Goal: Entertainment & Leisure: Browse casually

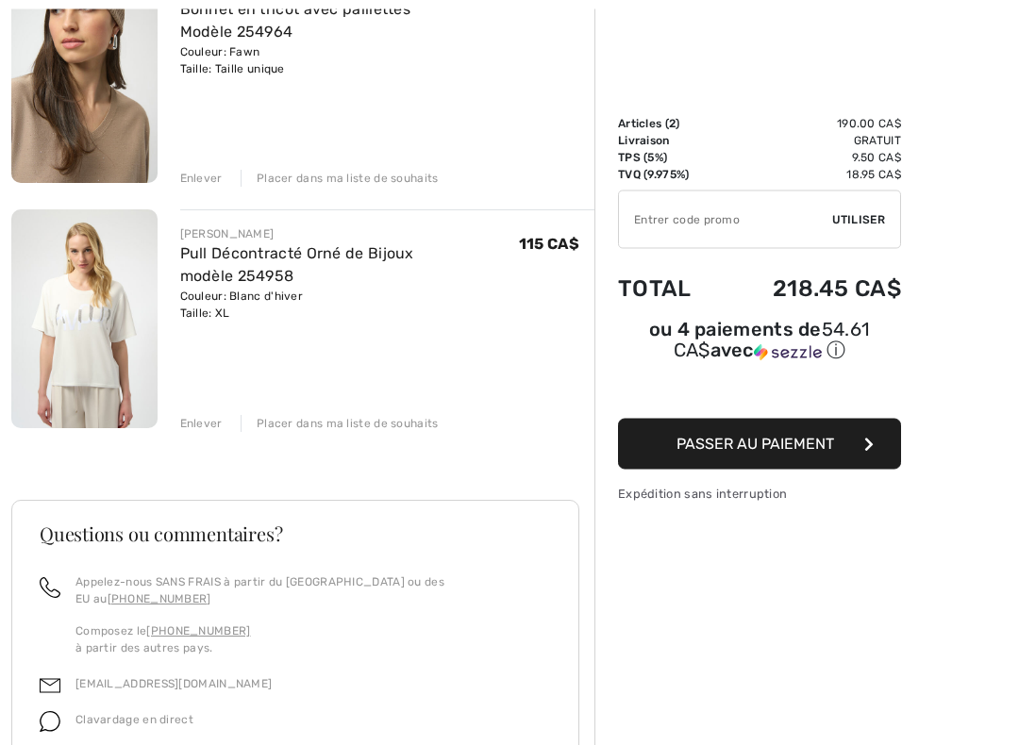
scroll to position [283, 0]
click at [196, 418] on div "Enlever" at bounding box center [201, 422] width 42 height 17
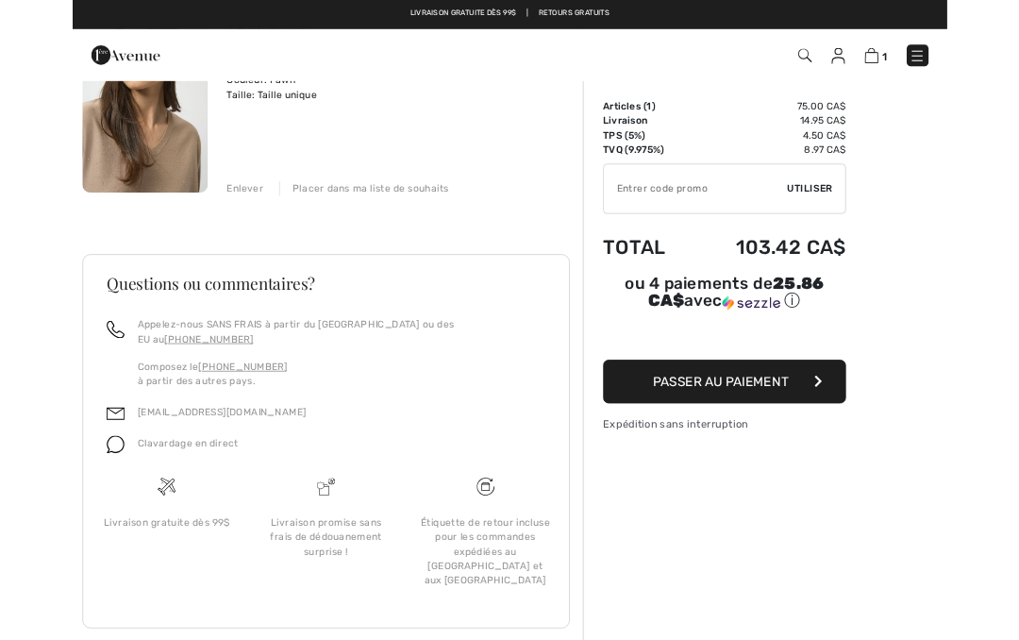
scroll to position [0, 0]
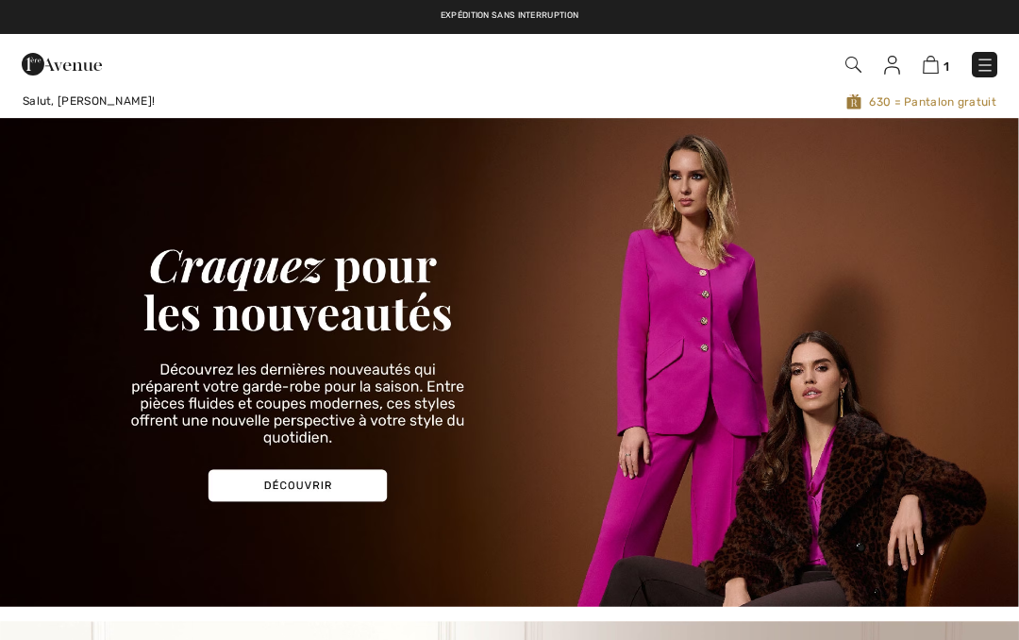
checkbox input "true"
click at [979, 61] on img at bounding box center [985, 65] width 19 height 19
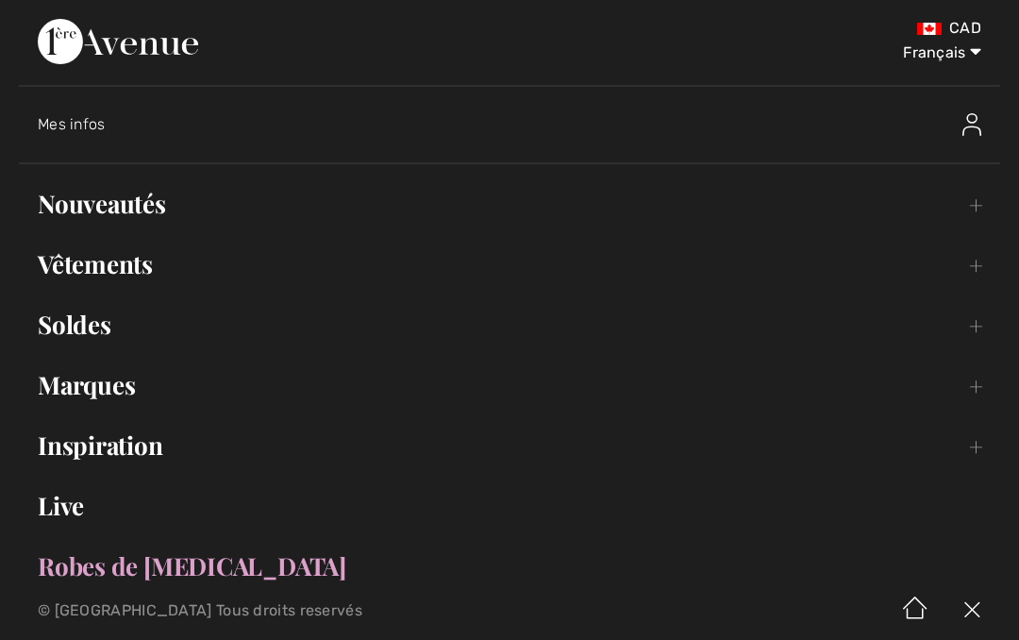
click at [143, 210] on link "Nouveautés Toggle submenu" at bounding box center [509, 204] width 981 height 42
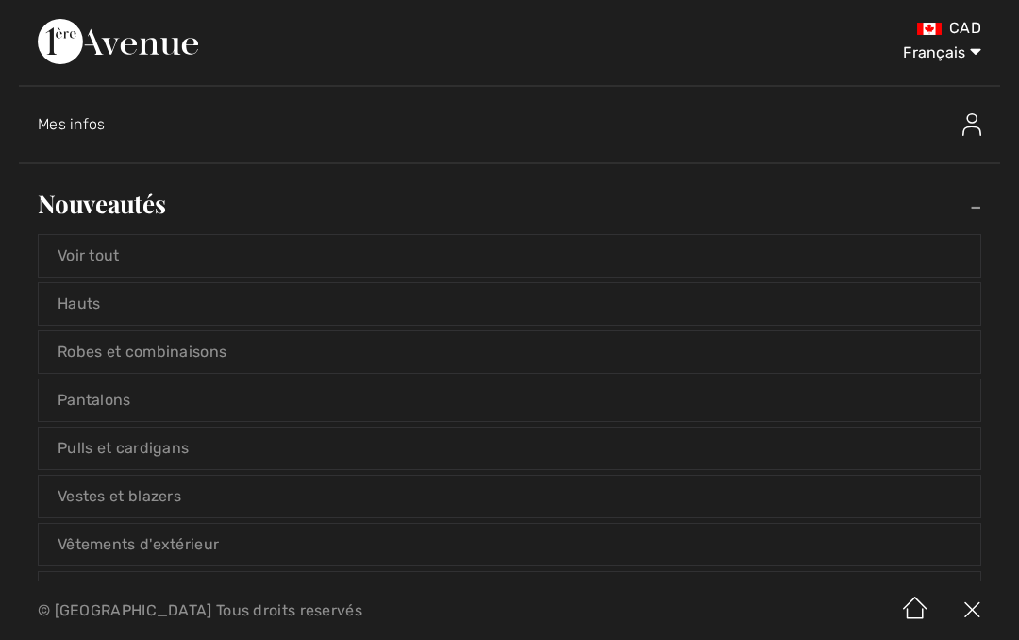
click at [109, 265] on link "Voir tout" at bounding box center [510, 256] width 942 height 42
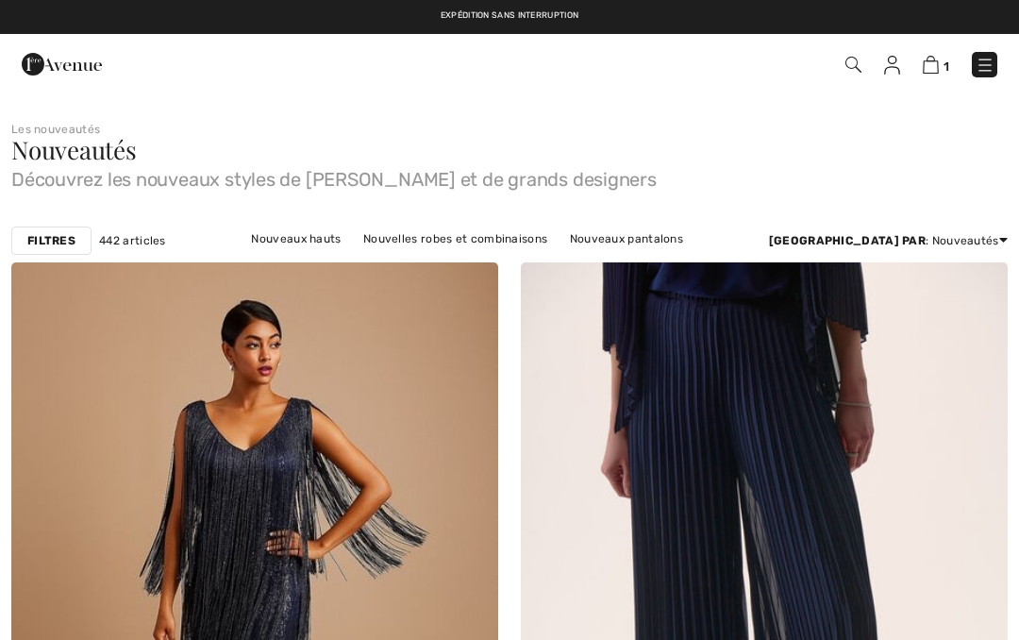
checkbox input "true"
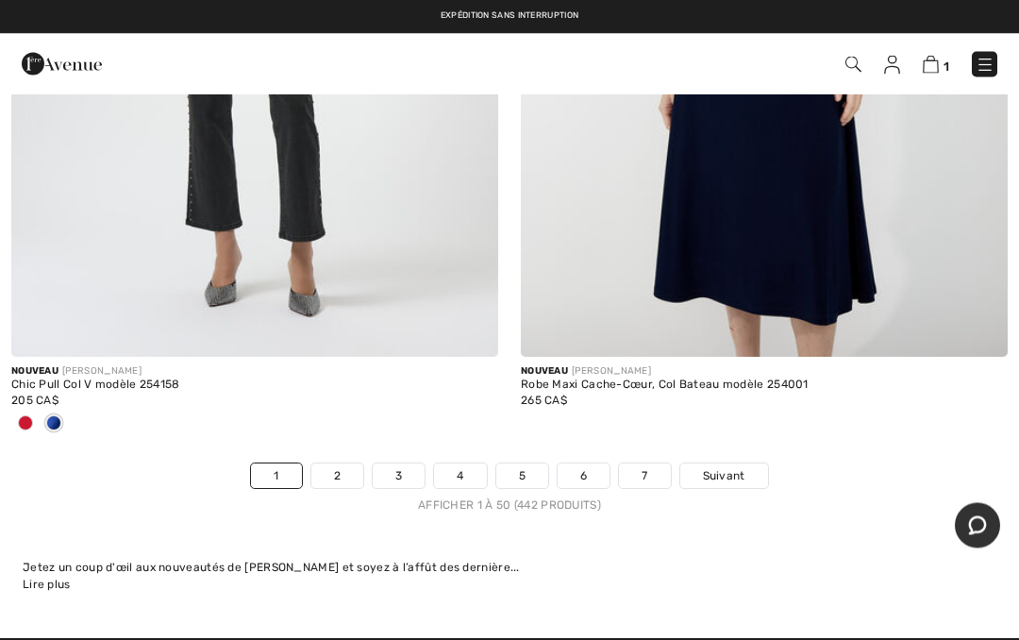
scroll to position [21000, 0]
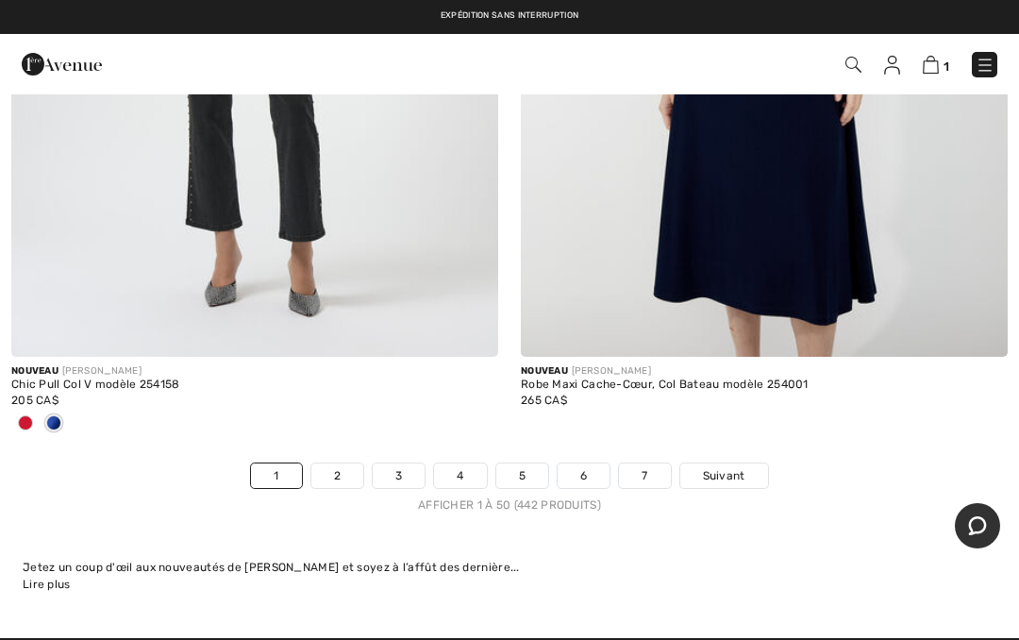
click at [335, 463] on link "2" at bounding box center [337, 475] width 52 height 25
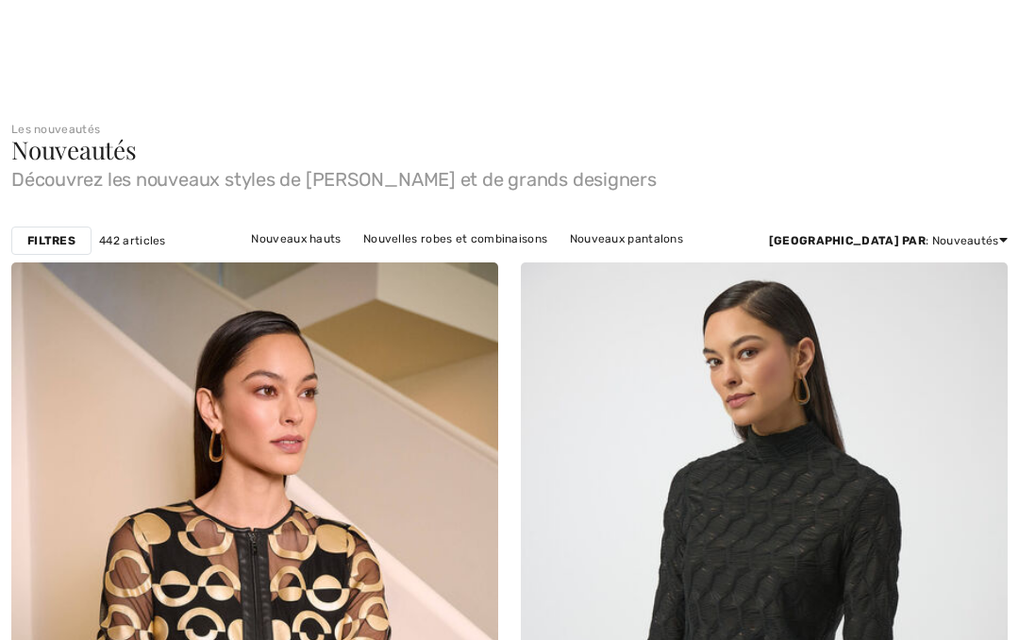
checkbox input "true"
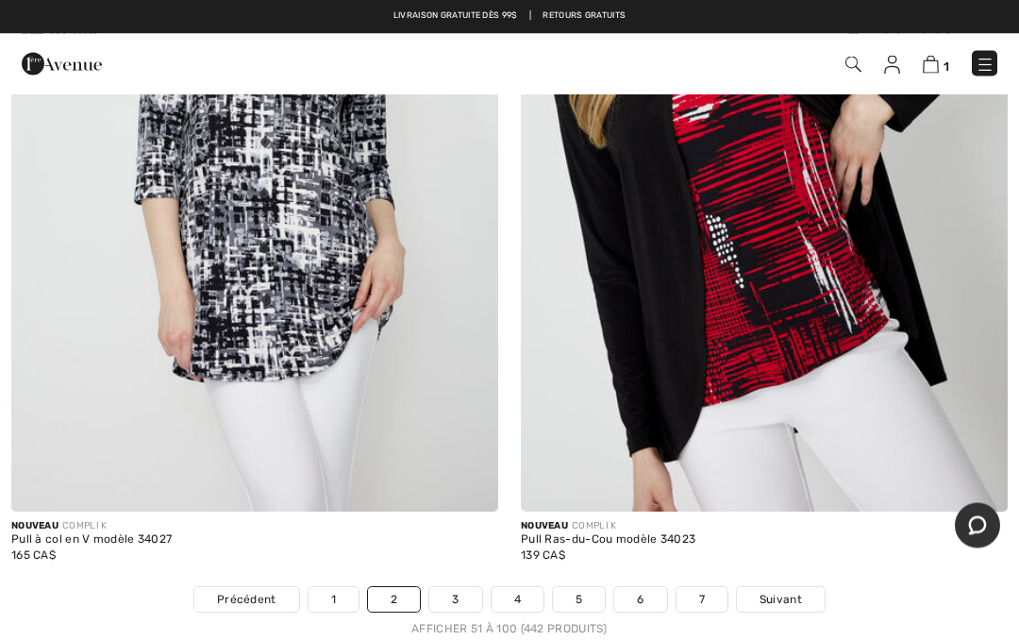
scroll to position [20659, 0]
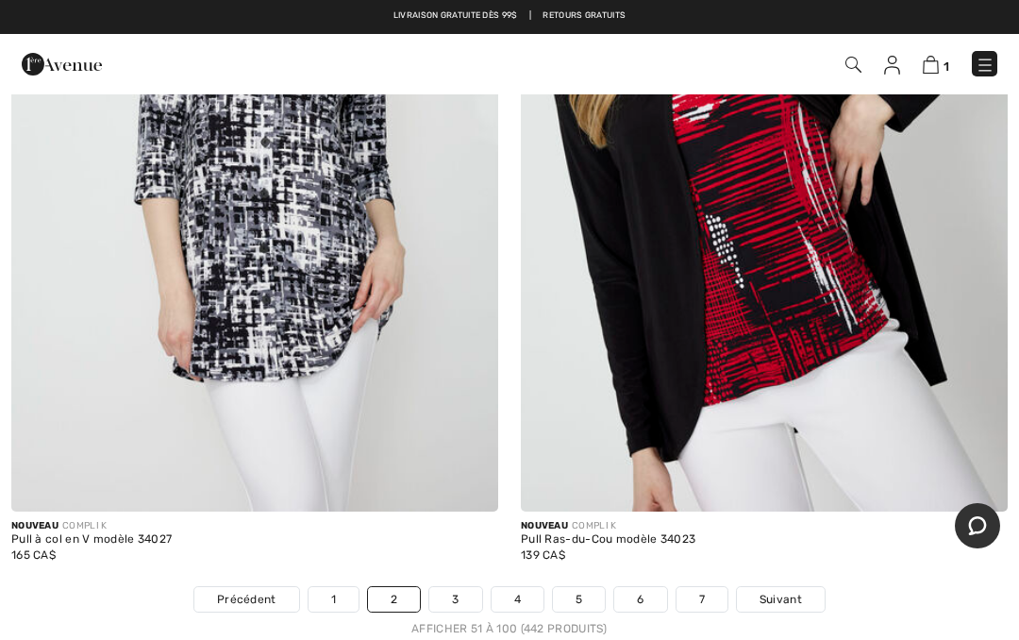
click at [456, 587] on link "3" at bounding box center [455, 599] width 52 height 25
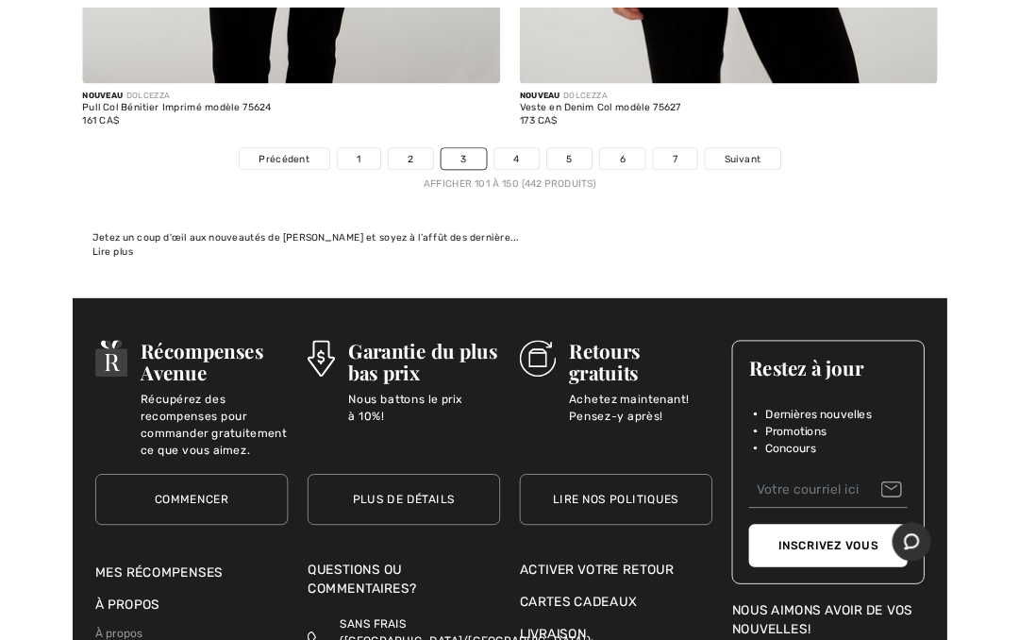
scroll to position [20887, 0]
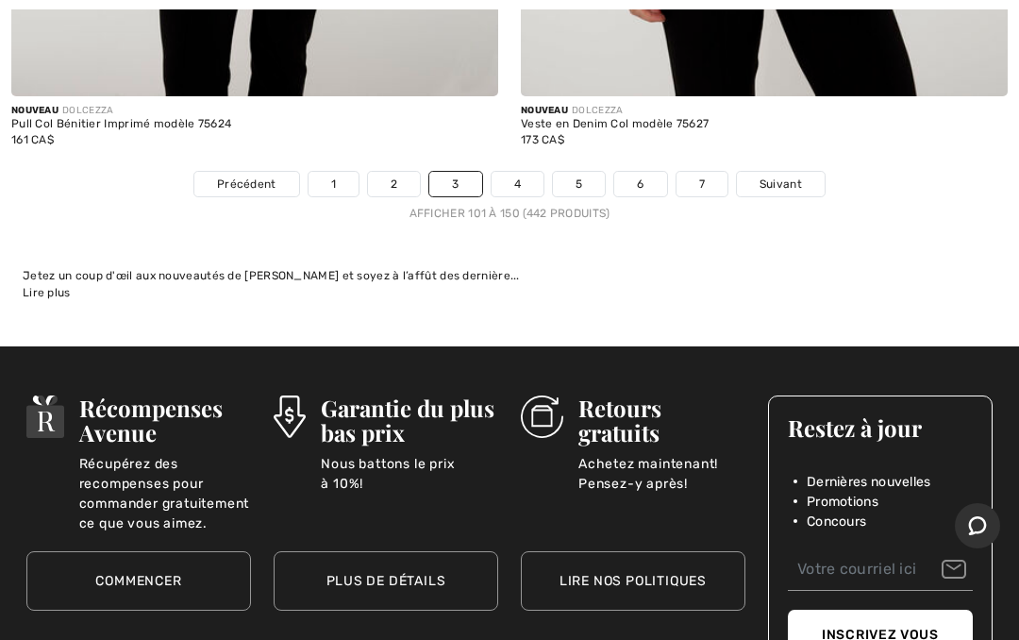
click at [512, 172] on link "4" at bounding box center [518, 184] width 52 height 25
click at [515, 172] on link "4" at bounding box center [518, 184] width 52 height 25
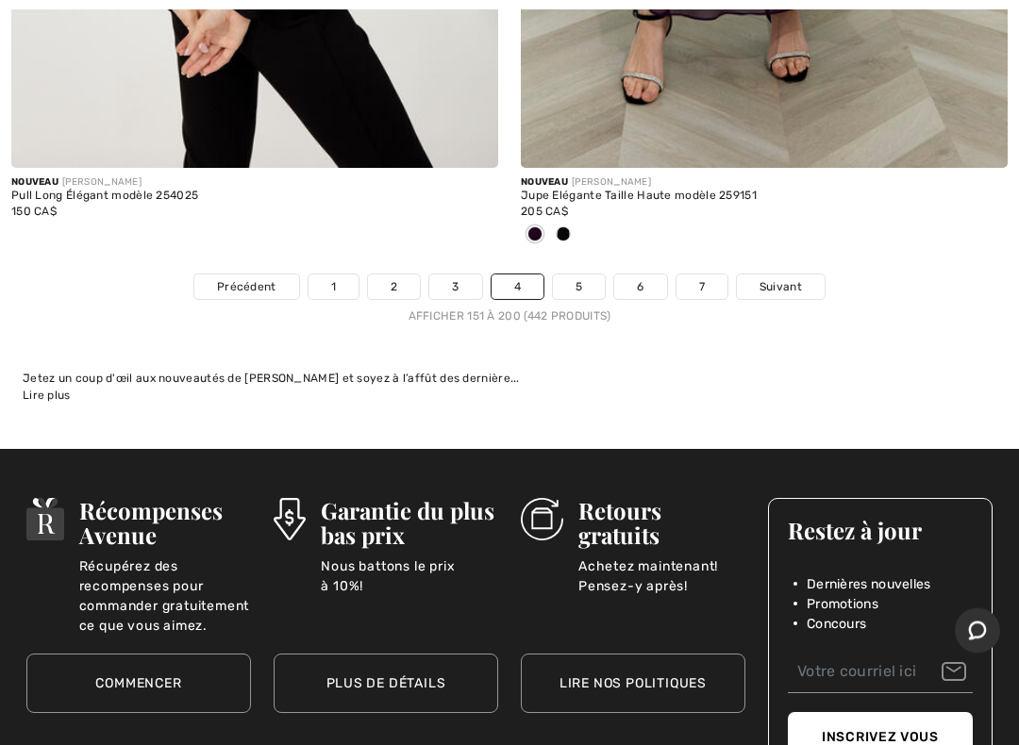
scroll to position [21002, 0]
click at [576, 275] on link "5" at bounding box center [579, 287] width 52 height 25
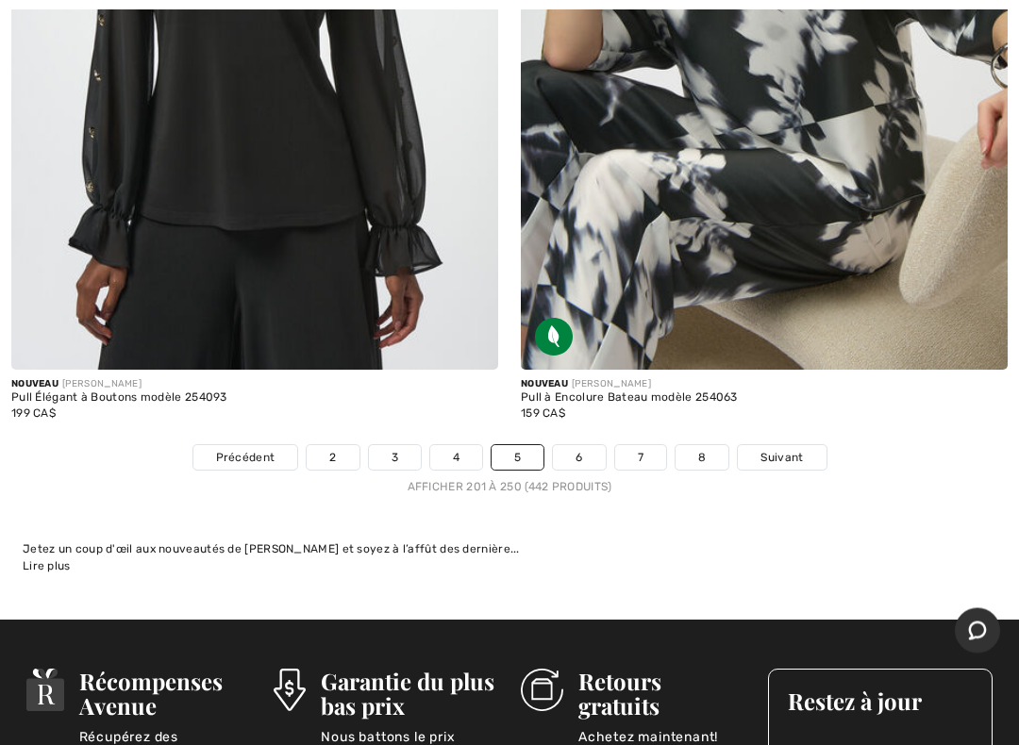
scroll to position [20987, 0]
click at [579, 445] on link "6" at bounding box center [579, 457] width 52 height 25
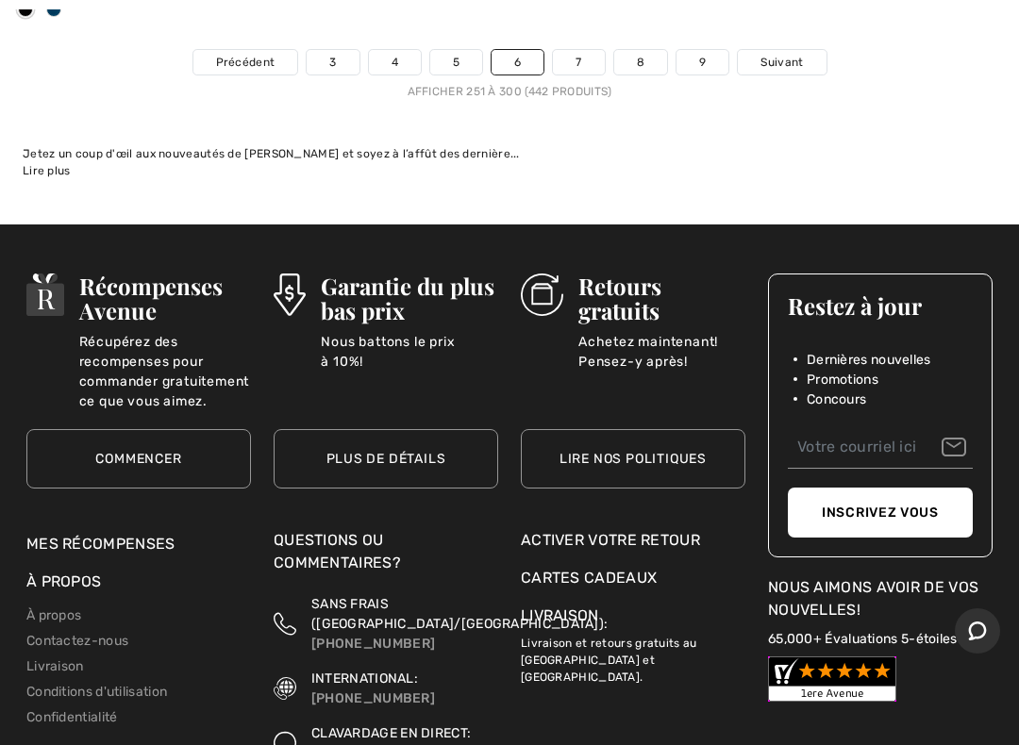
scroll to position [21243, 0]
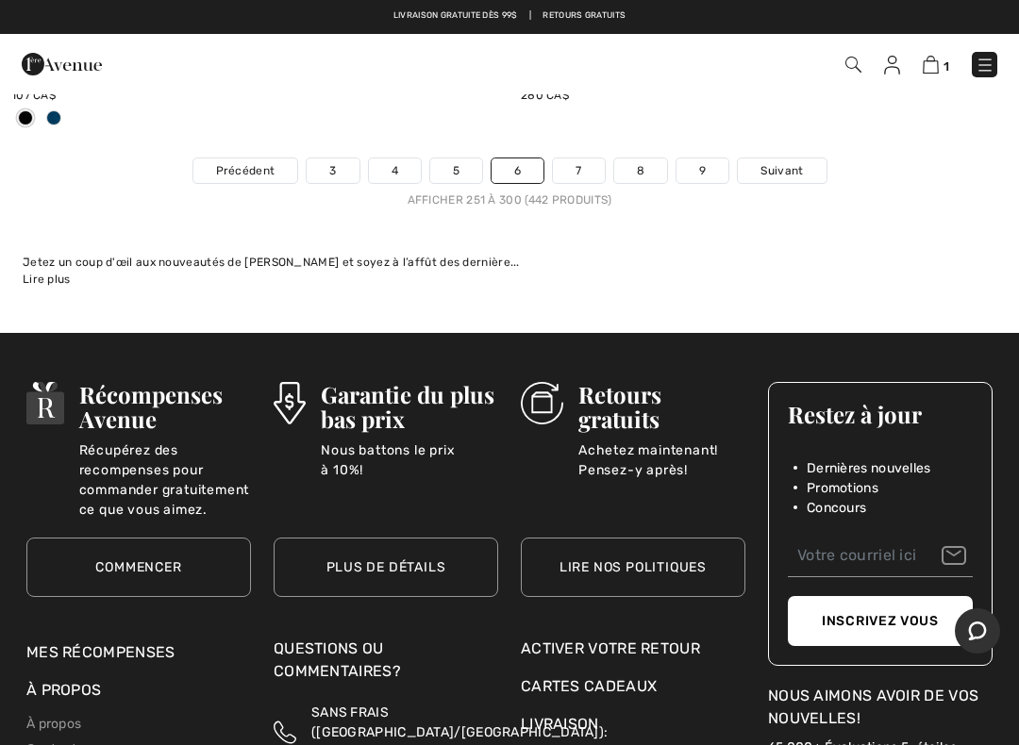
click at [587, 159] on link "7" at bounding box center [578, 171] width 51 height 25
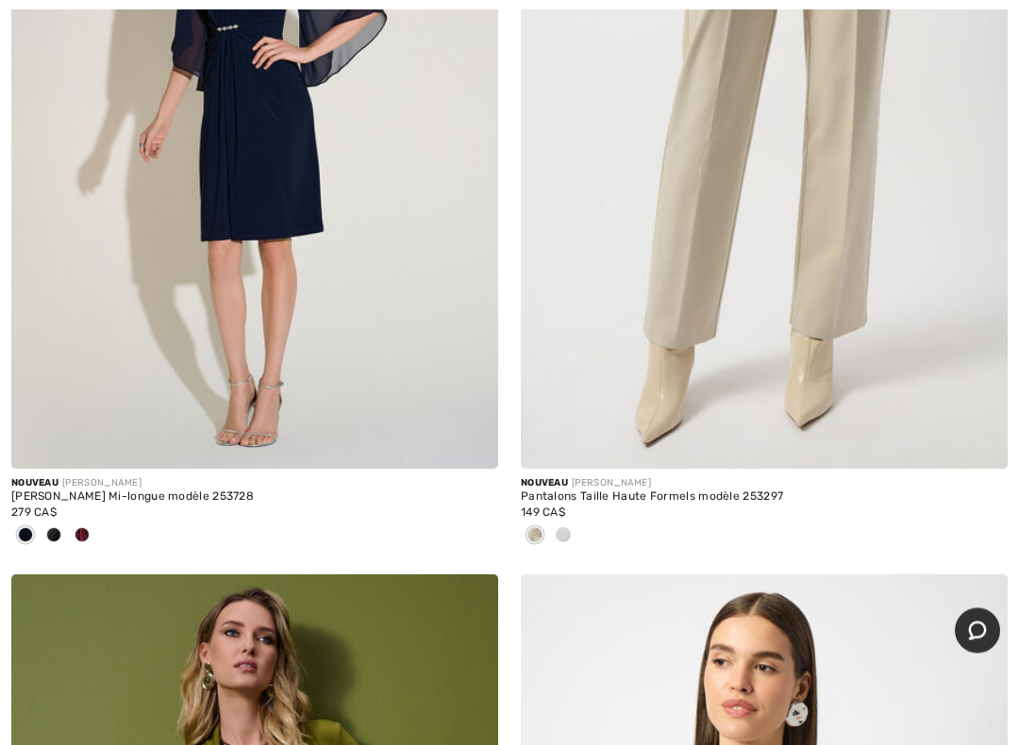
scroll to position [13955, 0]
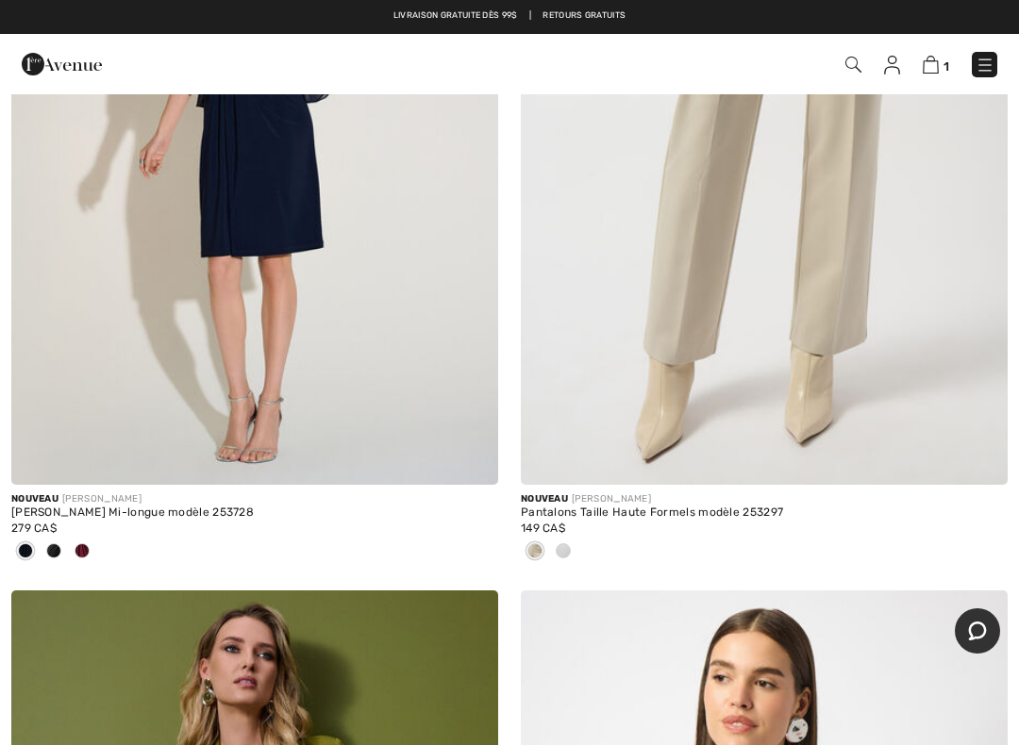
click at [586, 390] on img at bounding box center [764, 120] width 487 height 730
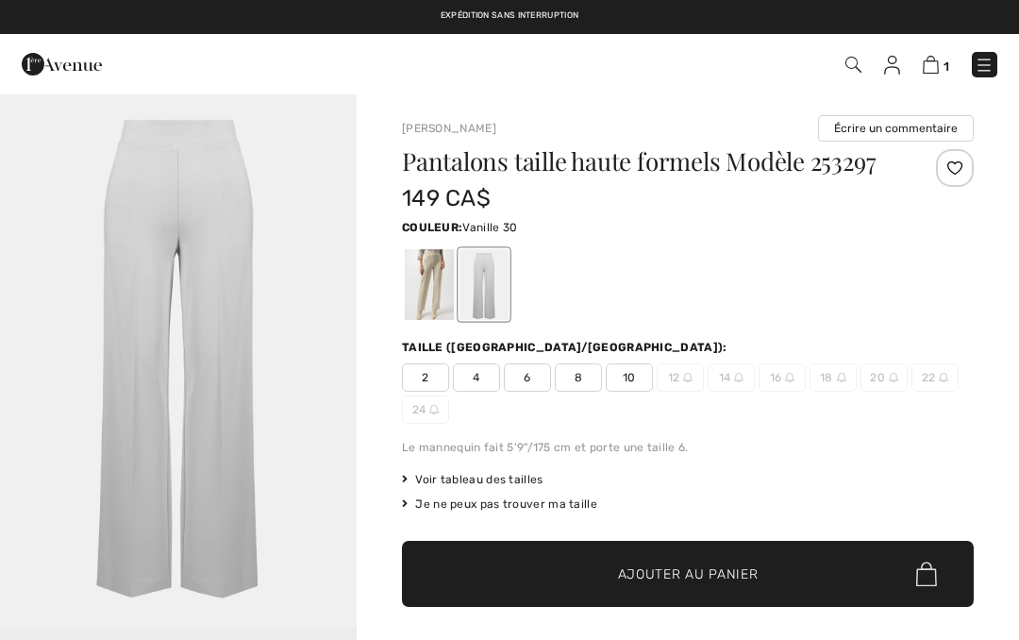
checkbox input "true"
click at [418, 314] on div at bounding box center [429, 284] width 49 height 71
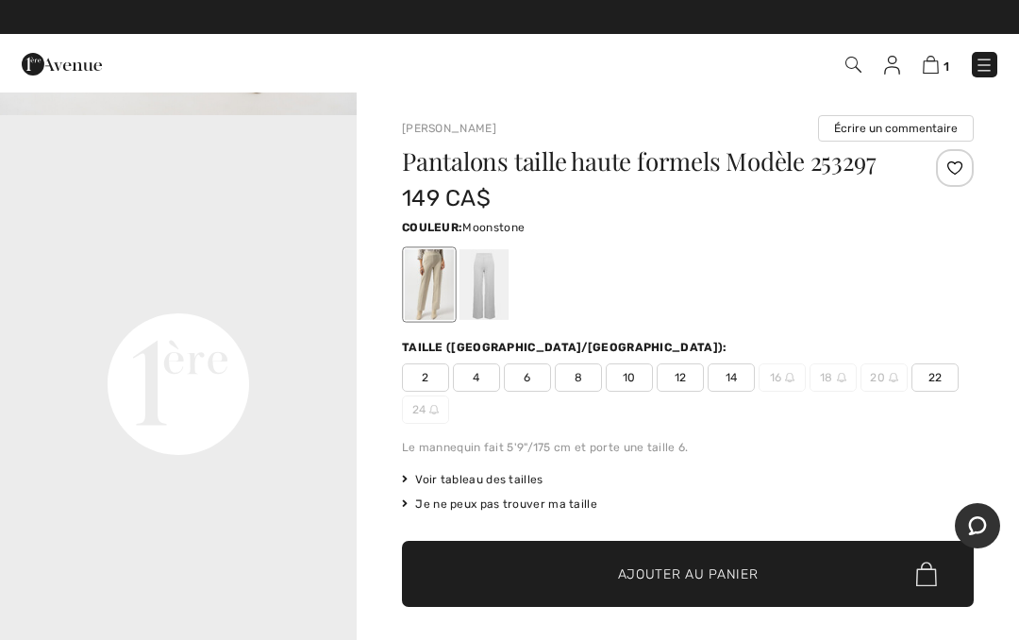
scroll to position [1047, 0]
click at [10, 288] on video "Your browser does not support the video tag." at bounding box center [178, 204] width 357 height 178
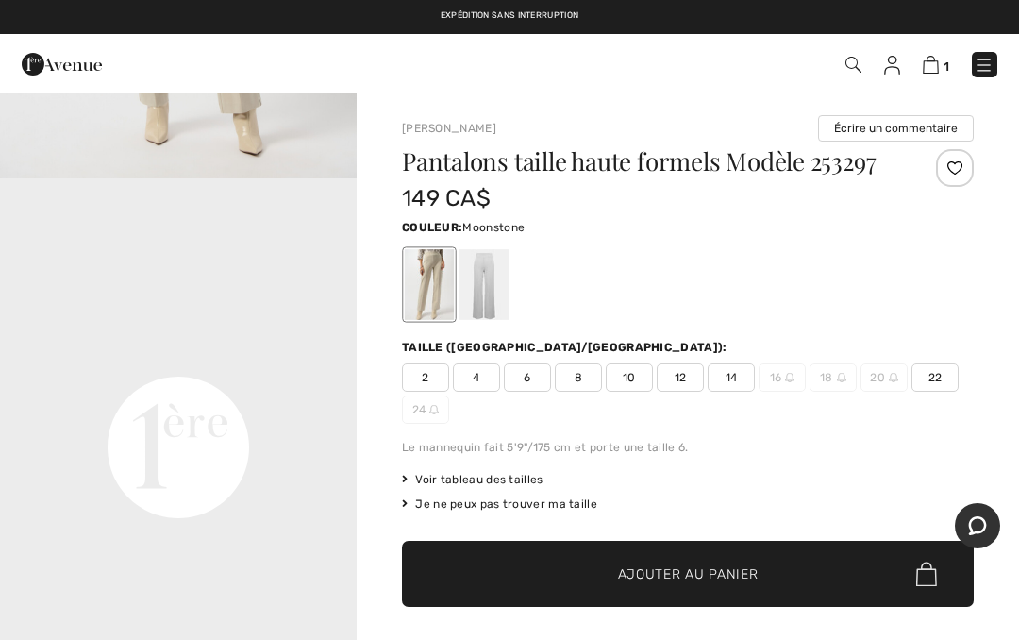
scroll to position [979, 0]
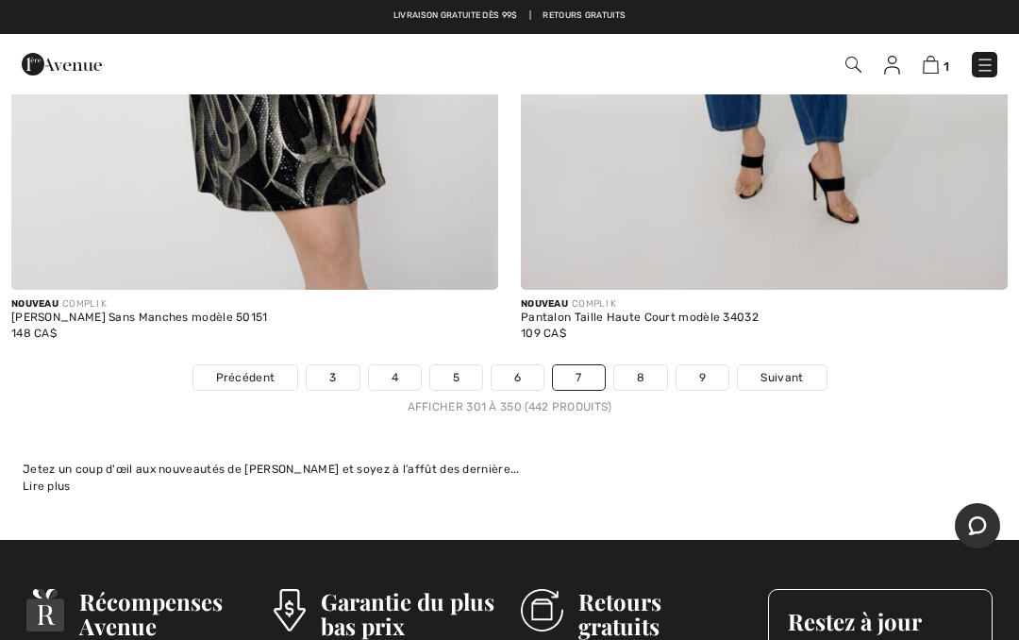
scroll to position [21097, 0]
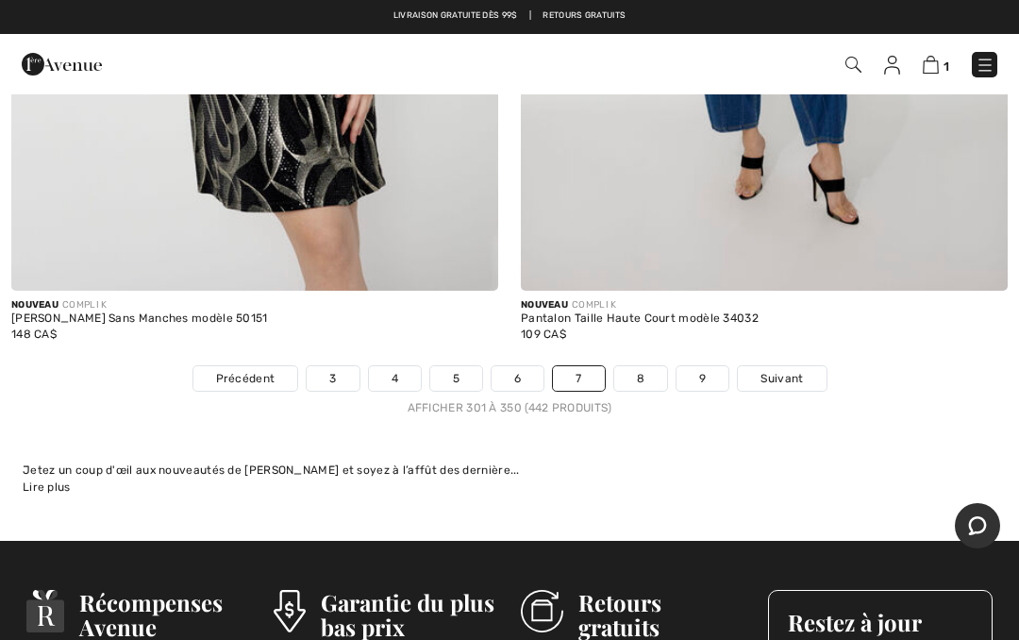
click at [643, 371] on link "8" at bounding box center [640, 378] width 53 height 25
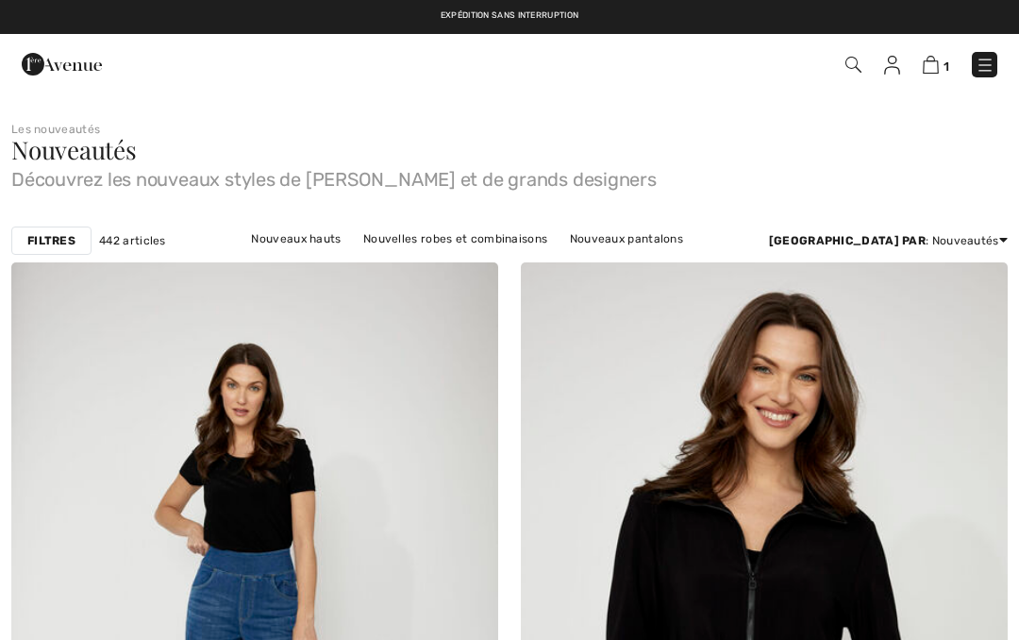
checkbox input "true"
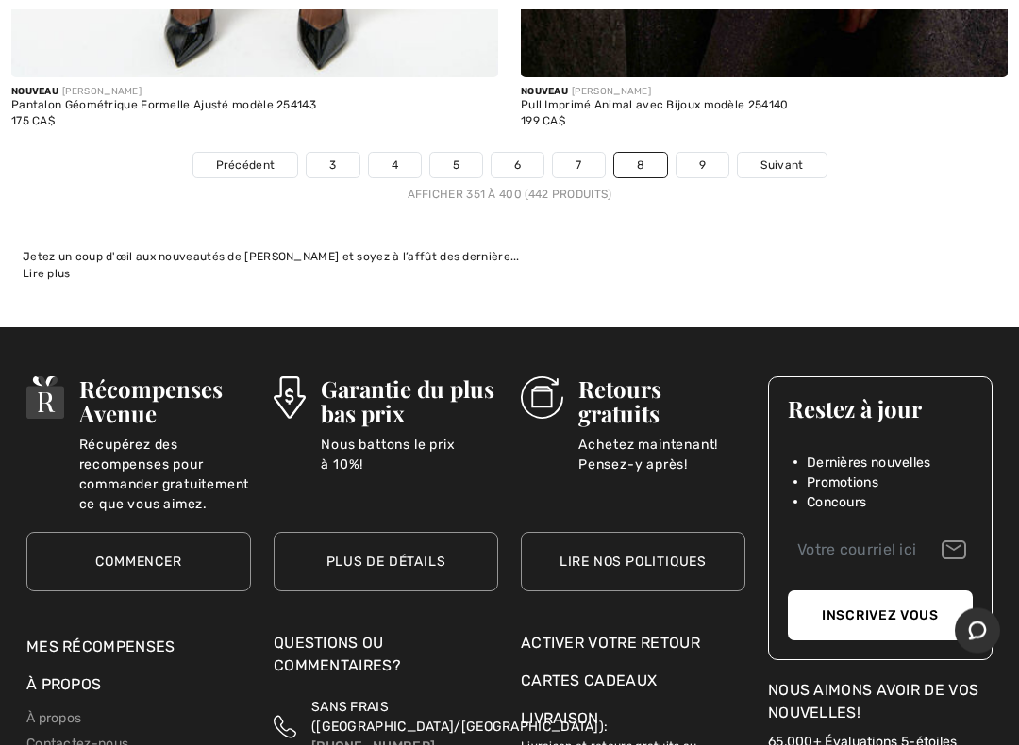
scroll to position [21248, 0]
click at [698, 153] on link "9" at bounding box center [703, 165] width 52 height 25
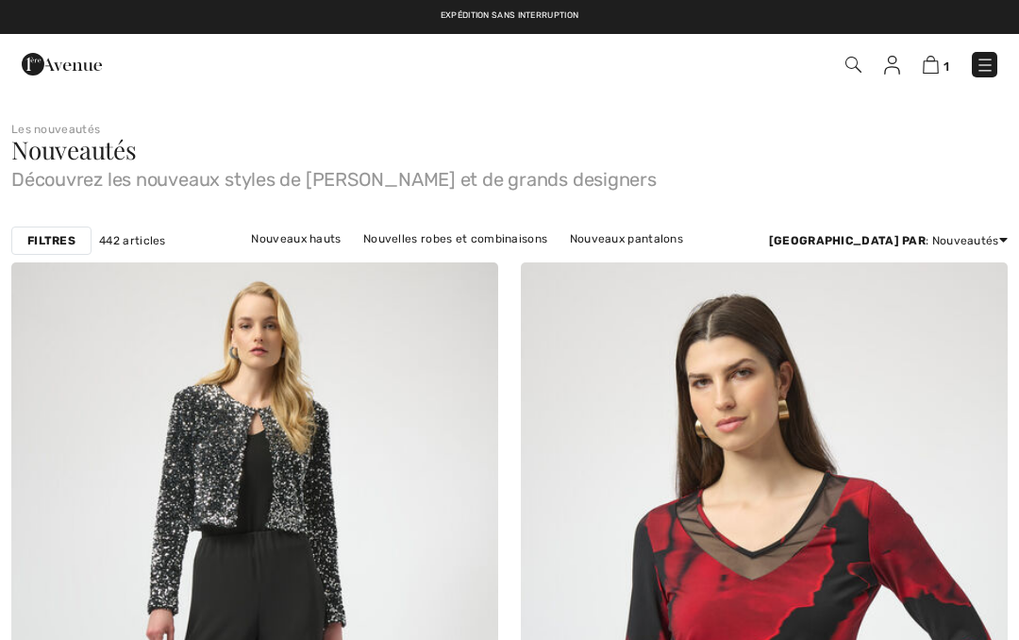
checkbox input "true"
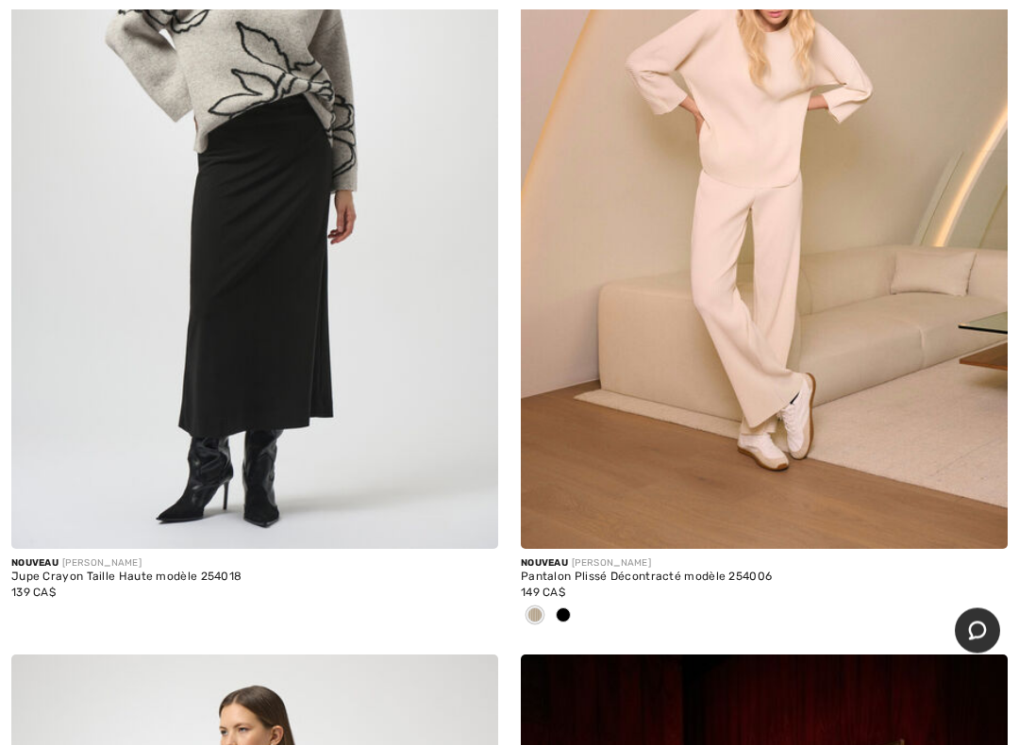
scroll to position [7878, 0]
click at [144, 383] on img at bounding box center [254, 184] width 487 height 730
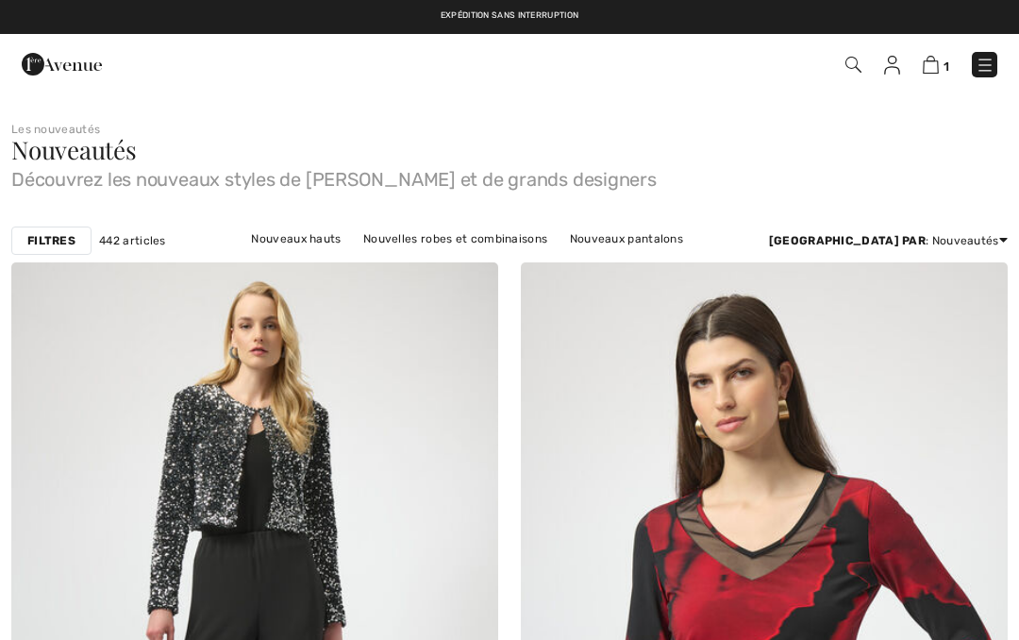
checkbox input "true"
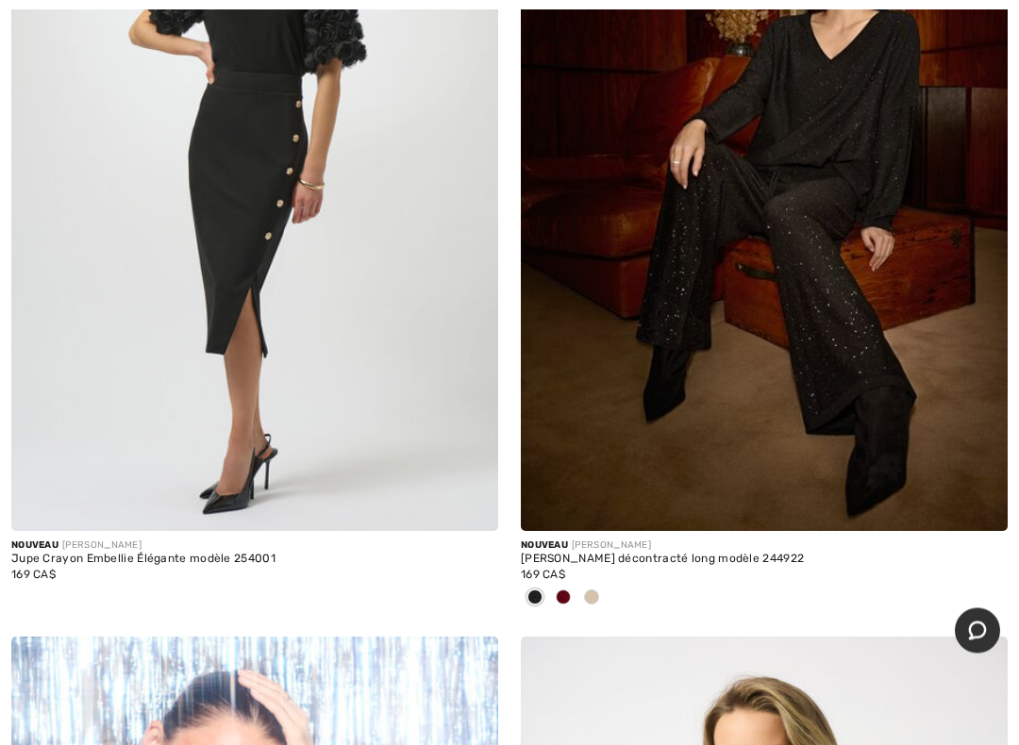
scroll to position [8733, 0]
click at [160, 367] on img at bounding box center [254, 165] width 487 height 730
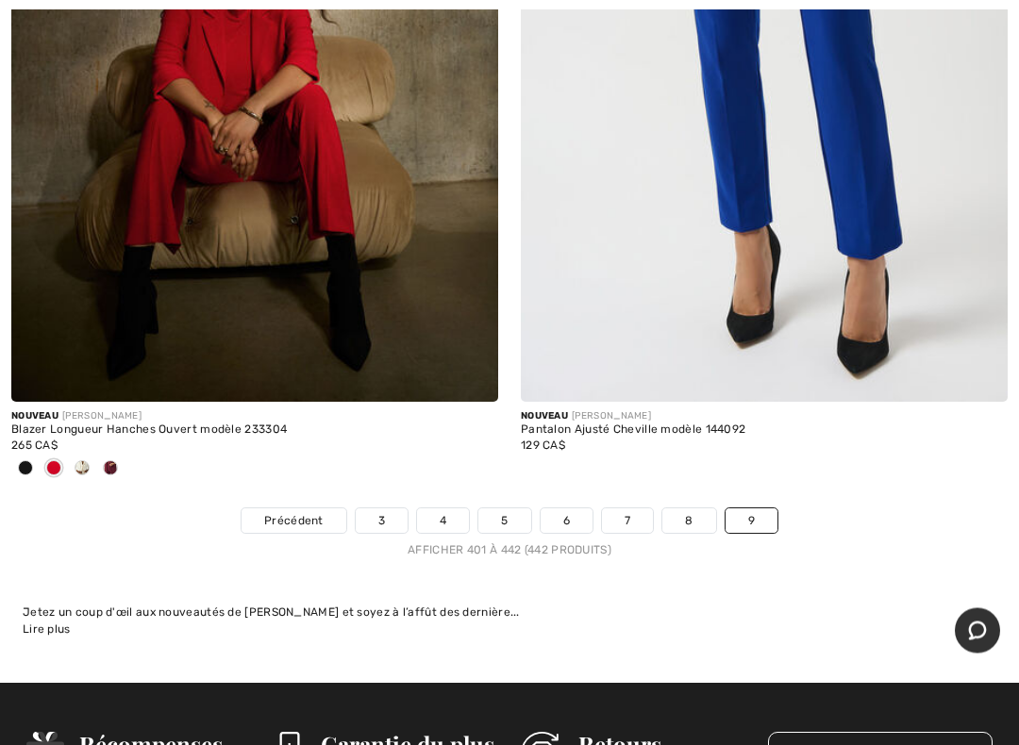
scroll to position [17388, 0]
